Goal: Check status: Check status

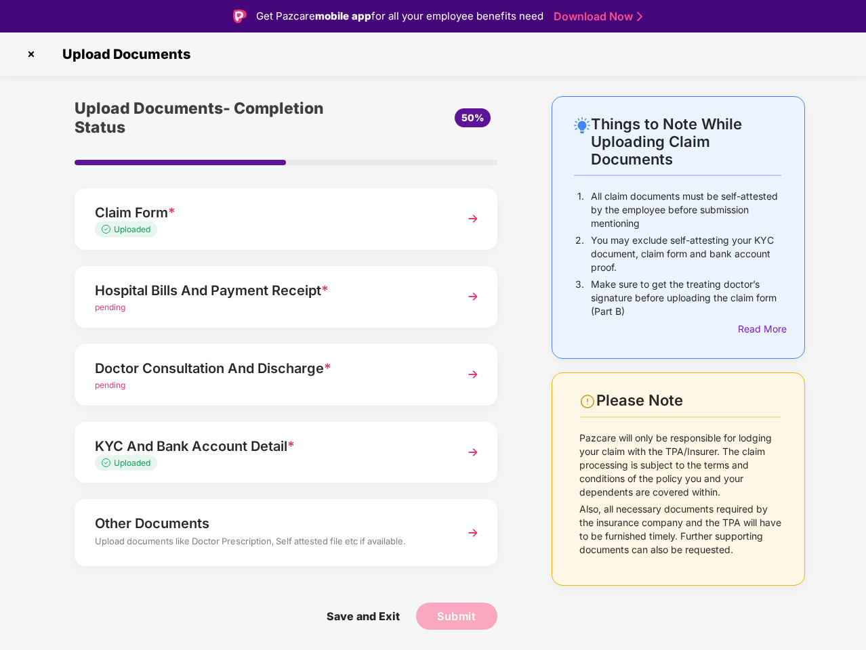
click at [31, 54] on img at bounding box center [31, 54] width 22 height 22
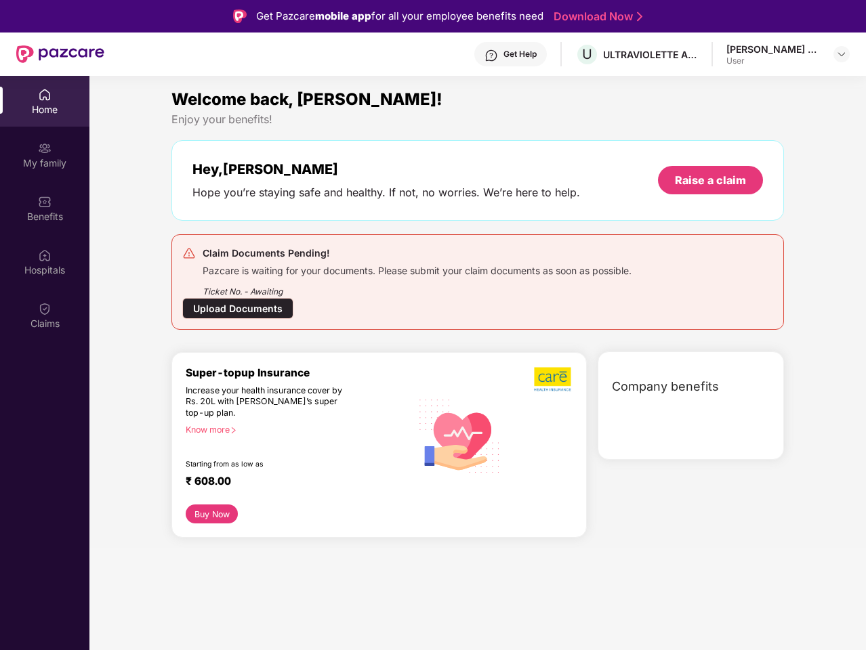
click at [760, 352] on div "Company benefits" at bounding box center [691, 406] width 186 height 108
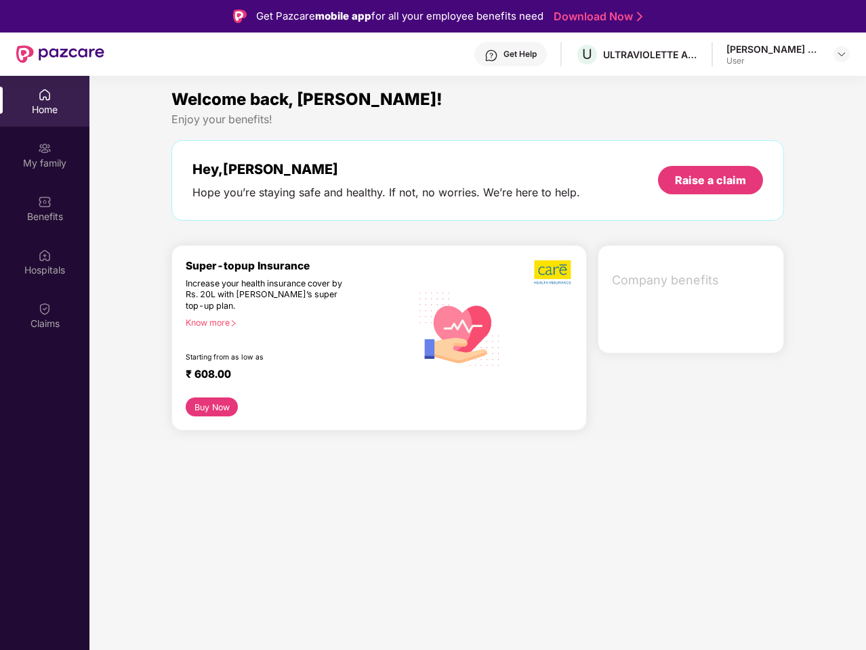
click at [286, 219] on div "Hey, [PERSON_NAME] Hope you’re staying safe and healthy. If not, no worries. We…" at bounding box center [477, 180] width 612 height 81
click at [286, 297] on div "Increase your health insurance cover by Rs. 20L with [PERSON_NAME]’s super top-…" at bounding box center [269, 295] width 167 height 34
click at [286, 375] on div "₹ 608.00" at bounding box center [292, 376] width 212 height 16
click at [286, 453] on section "Welcome back, [PERSON_NAME]! Enjoy your benefits! Hey, [PERSON_NAME] Hope you’r…" at bounding box center [477, 401] width 776 height 650
click at [286, 533] on section "Welcome back, [PERSON_NAME]! Enjoy your benefits! Hey, [PERSON_NAME] Hope you’r…" at bounding box center [477, 401] width 776 height 650
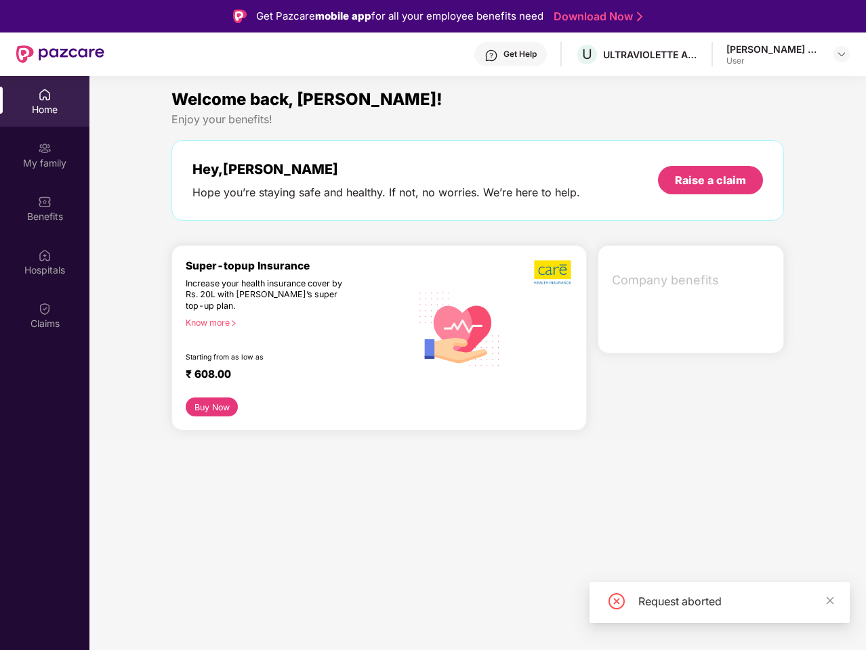
click at [362, 617] on section "Welcome back, [PERSON_NAME]! Enjoy your benefits! Hey, [PERSON_NAME] Hope you’r…" at bounding box center [477, 401] width 776 height 650
click at [457, 617] on section "Welcome back, [PERSON_NAME]! Enjoy your benefits! Hey, [PERSON_NAME] Hope you’r…" at bounding box center [477, 401] width 776 height 650
